Goal: Information Seeking & Learning: Learn about a topic

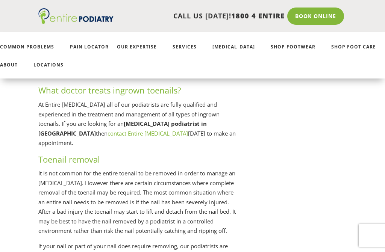
scroll to position [1290, 0]
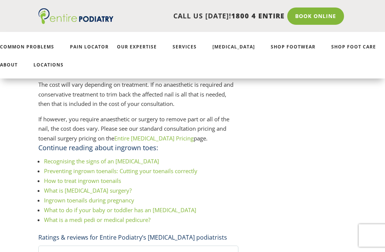
scroll to position [1370, 0]
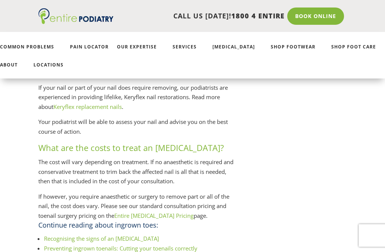
click at [70, 22] on img at bounding box center [75, 16] width 75 height 16
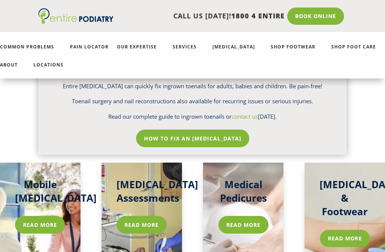
scroll to position [1234, 0]
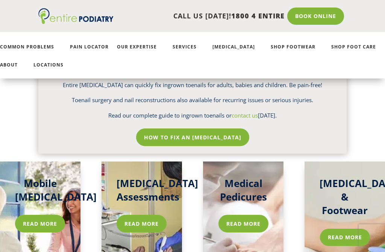
click at [311, 154] on div "Mobile [MEDICAL_DATA] Read more [MEDICAL_DATA] Assessments Read more Medical Pe…" at bounding box center [192, 230] width 385 height 153
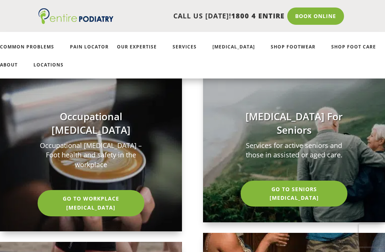
scroll to position [1681, 0]
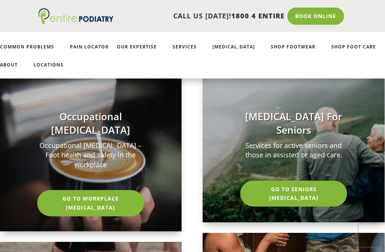
click at [327, 181] on link "Go To Seniors [MEDICAL_DATA]" at bounding box center [293, 194] width 107 height 26
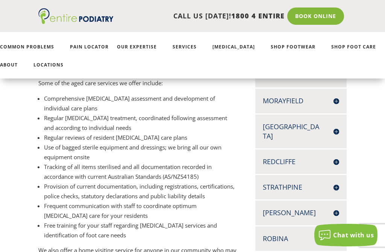
scroll to position [331, 0]
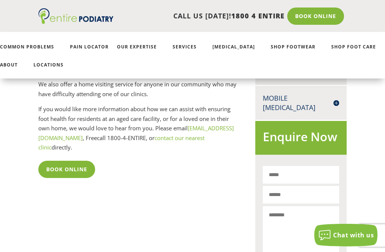
scroll to position [471, 0]
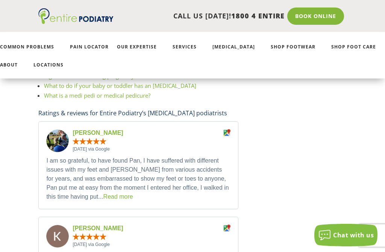
scroll to position [1649, 0]
